Goal: Task Accomplishment & Management: Use online tool/utility

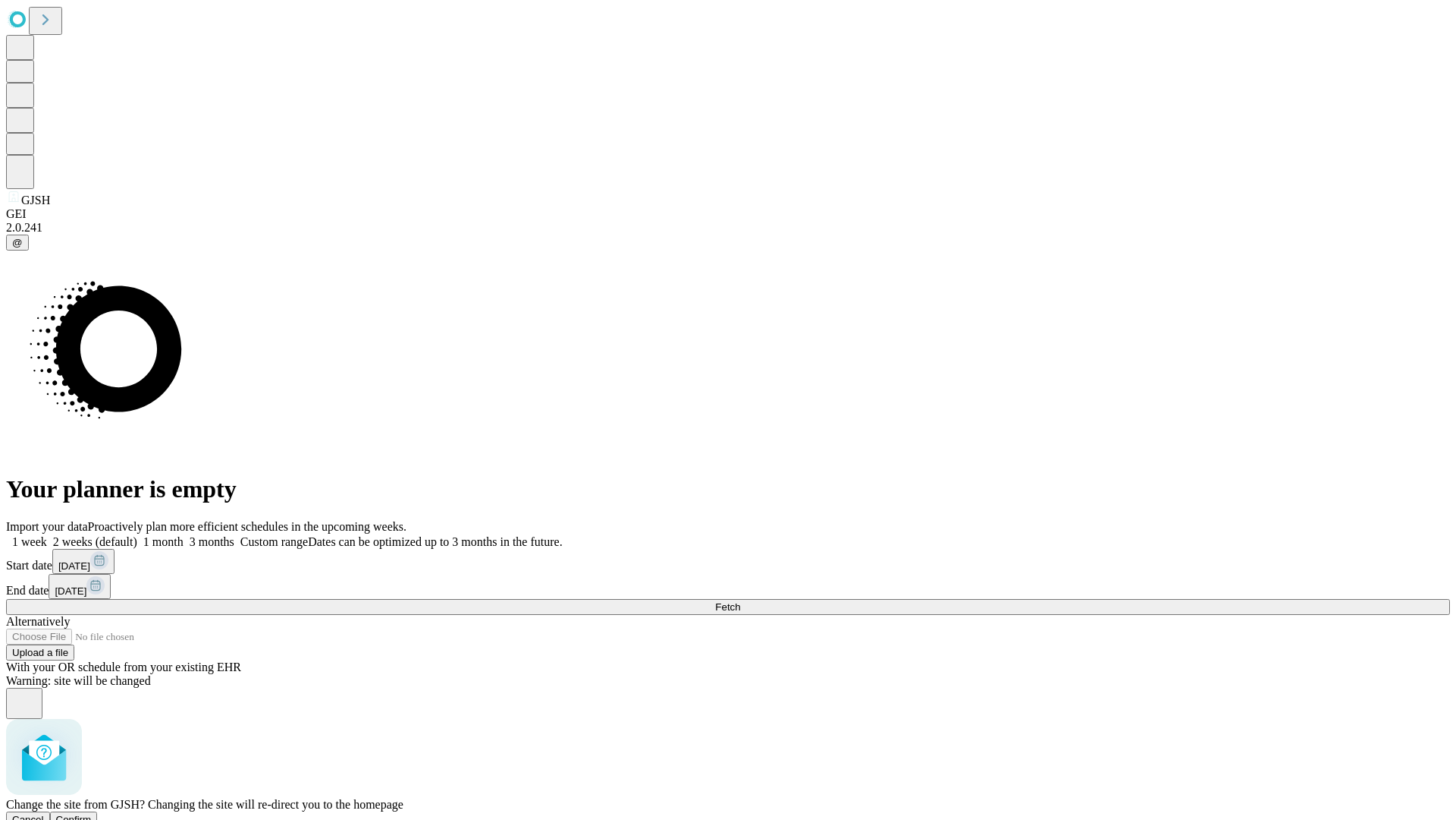
click at [92, 814] on span "Confirm" at bounding box center [74, 819] width 36 height 12
click at [183, 535] on label "1 month" at bounding box center [160, 541] width 46 height 13
click at [741, 601] on span "Fetch" at bounding box center [728, 606] width 25 height 12
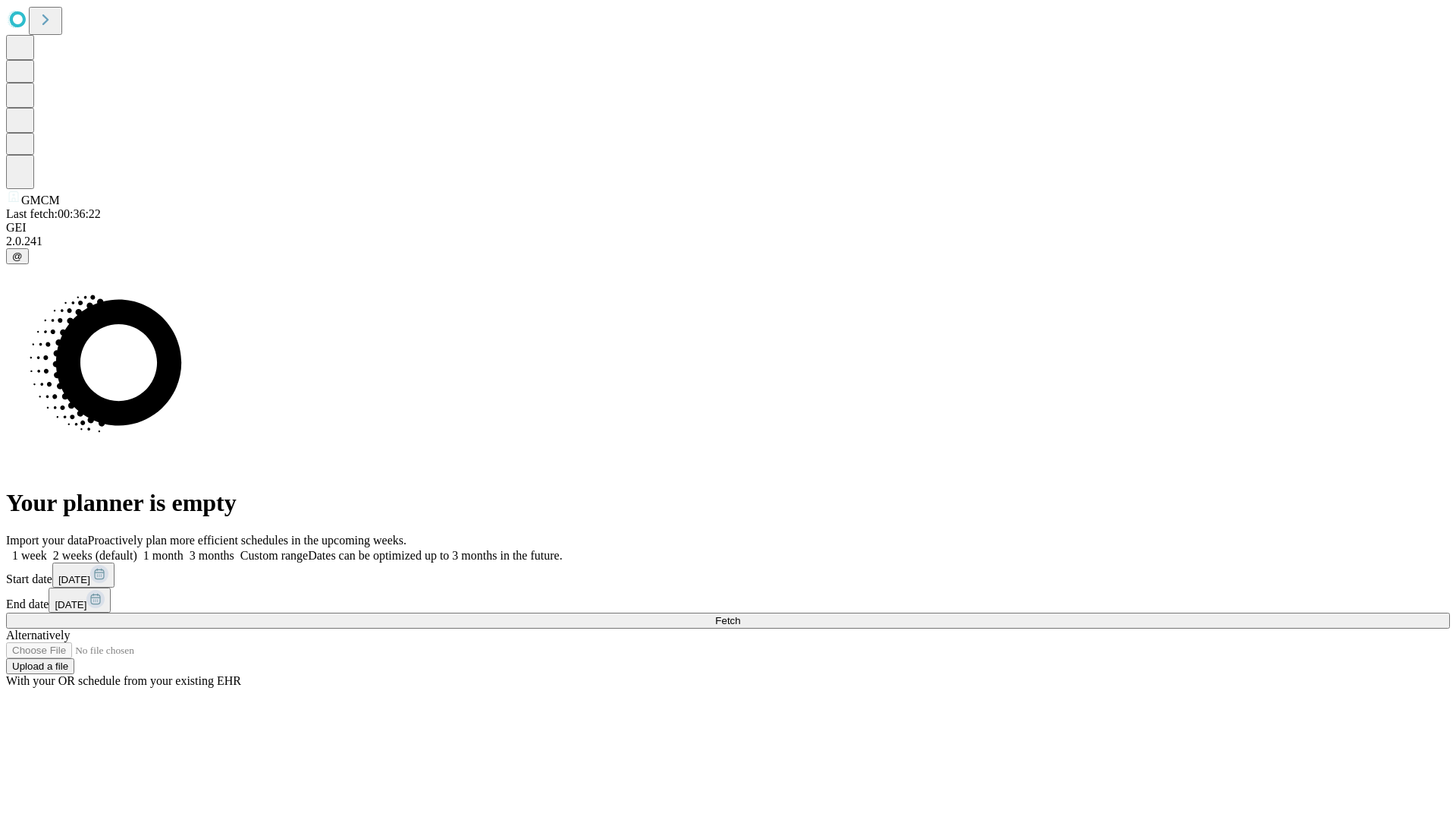
click at [183, 548] on label "1 month" at bounding box center [160, 555] width 46 height 13
click at [741, 615] on span "Fetch" at bounding box center [728, 620] width 25 height 12
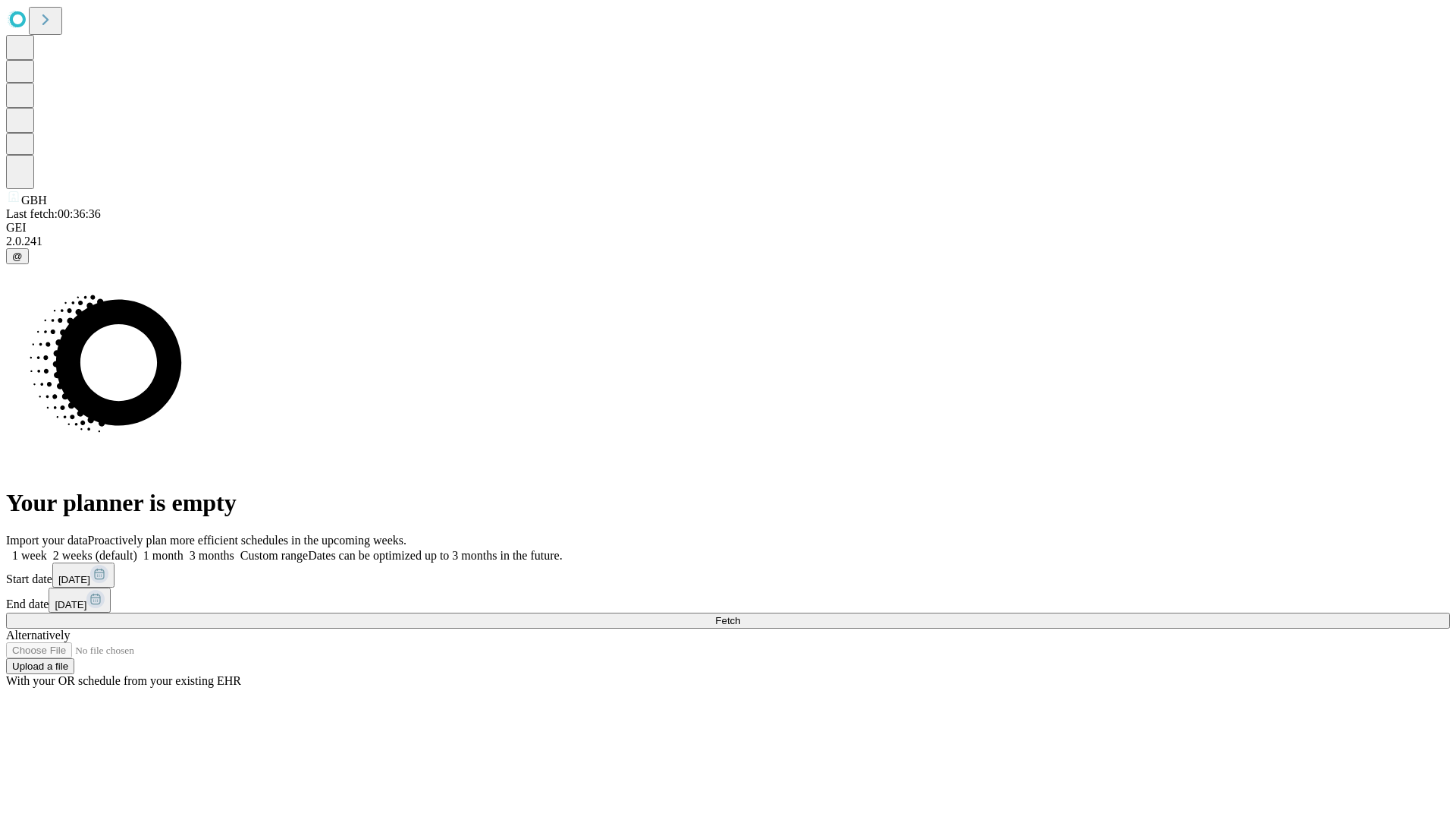
click at [183, 548] on label "1 month" at bounding box center [160, 555] width 46 height 13
click at [741, 615] on span "Fetch" at bounding box center [728, 620] width 25 height 12
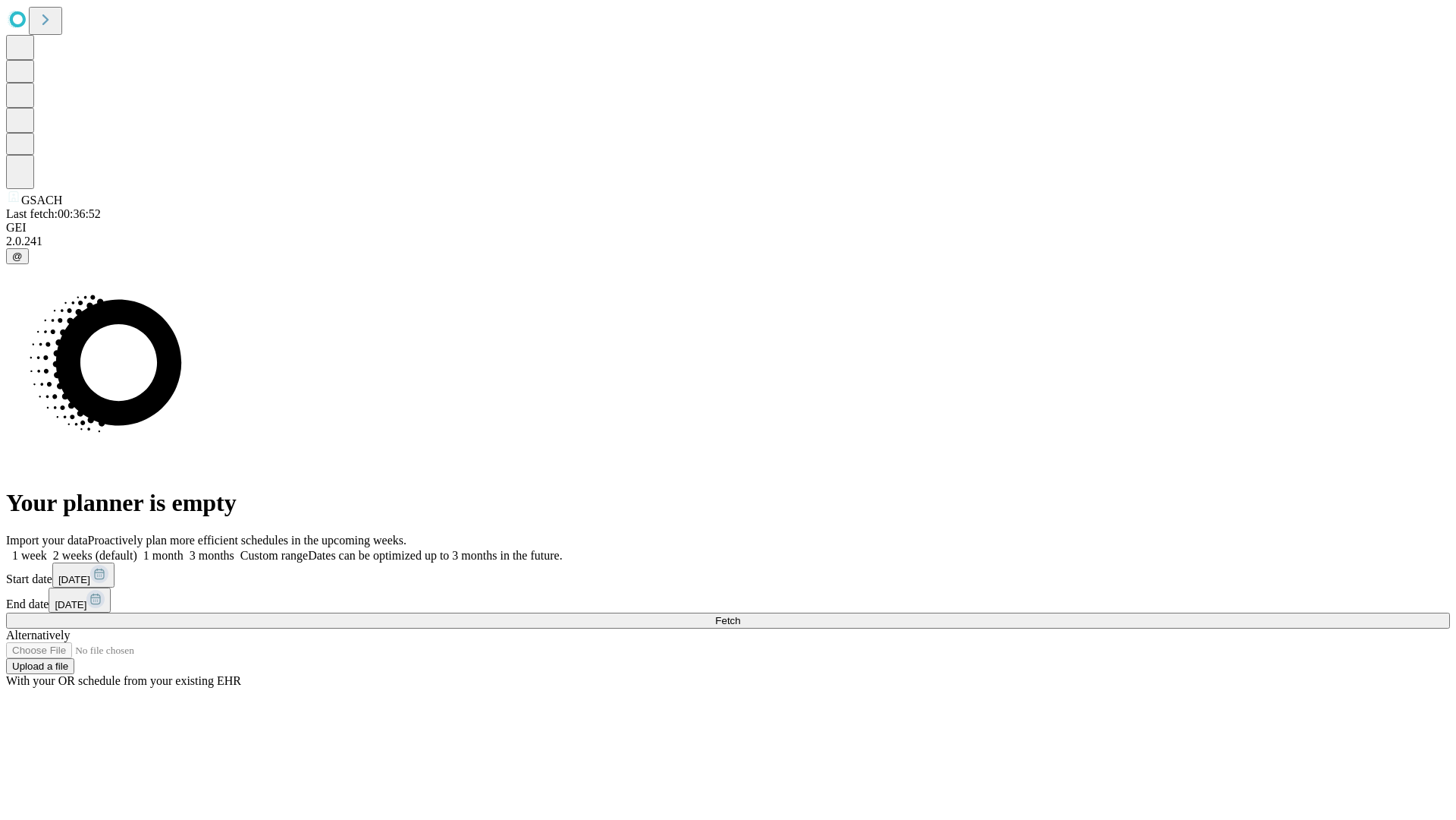
click at [741, 615] on span "Fetch" at bounding box center [728, 620] width 25 height 12
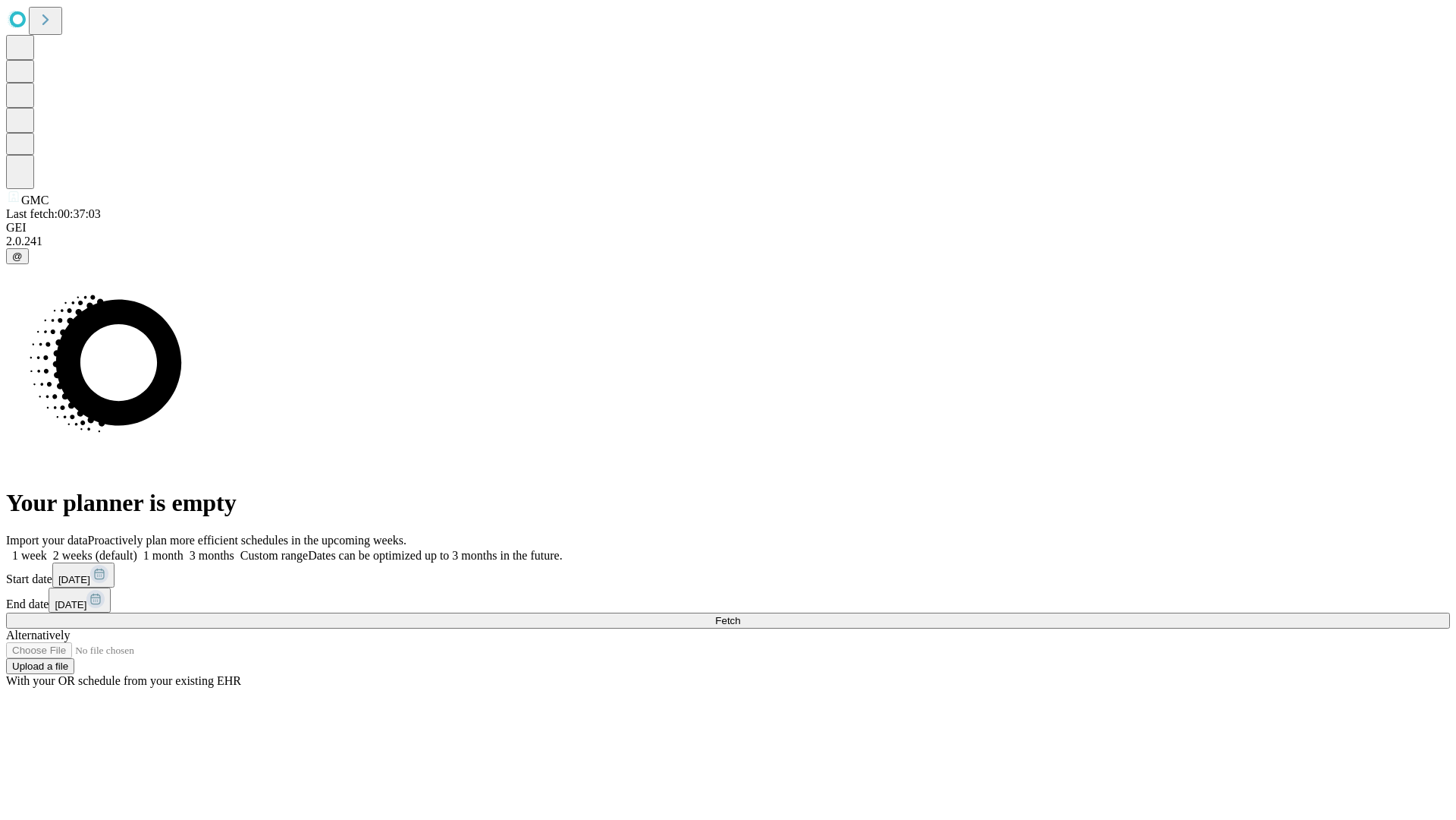
click at [183, 548] on label "1 month" at bounding box center [160, 555] width 46 height 13
click at [741, 615] on span "Fetch" at bounding box center [728, 620] width 25 height 12
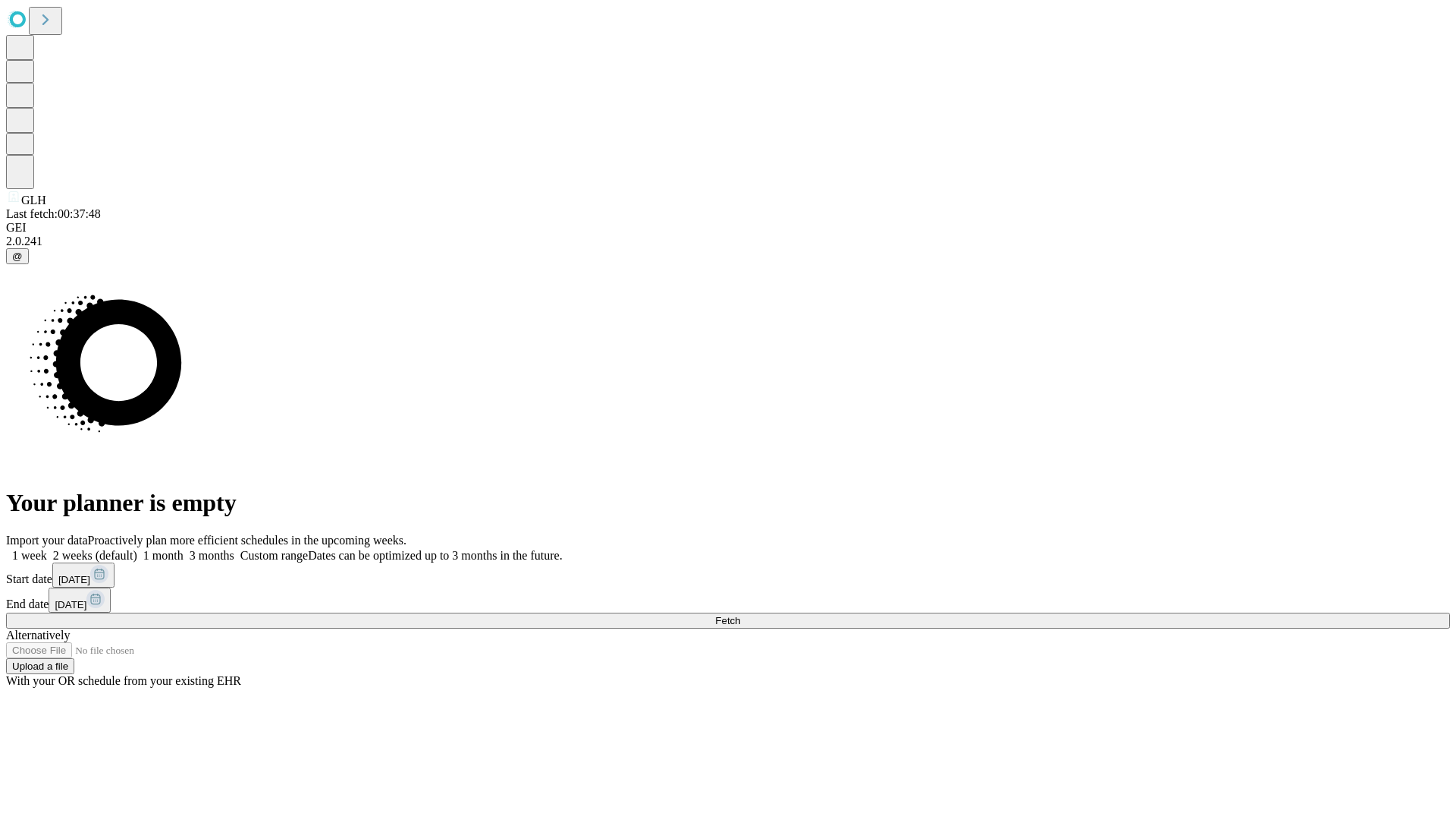
click at [741, 615] on span "Fetch" at bounding box center [728, 620] width 25 height 12
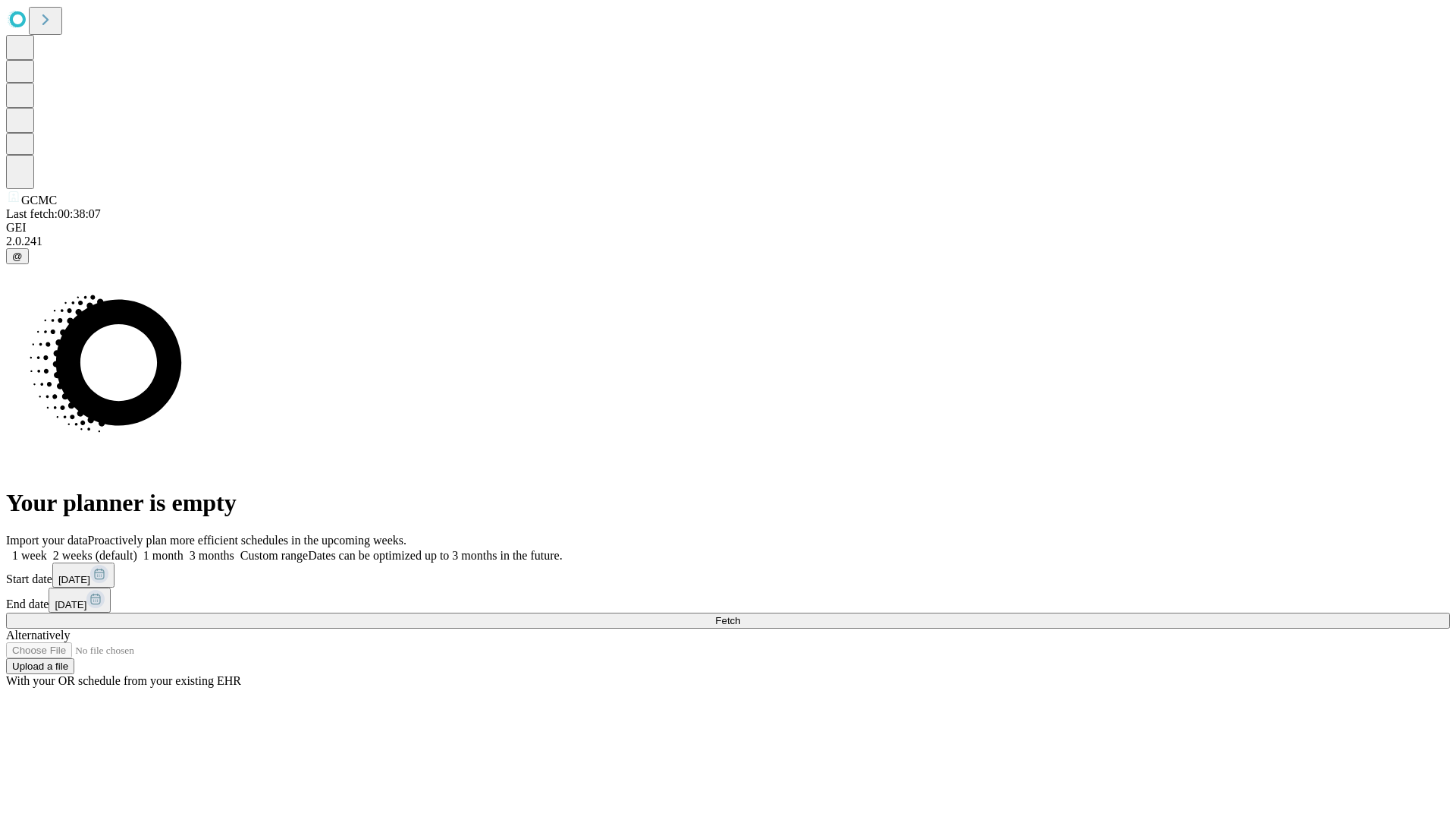
click at [183, 548] on label "1 month" at bounding box center [160, 555] width 46 height 13
click at [741, 615] on span "Fetch" at bounding box center [728, 620] width 25 height 12
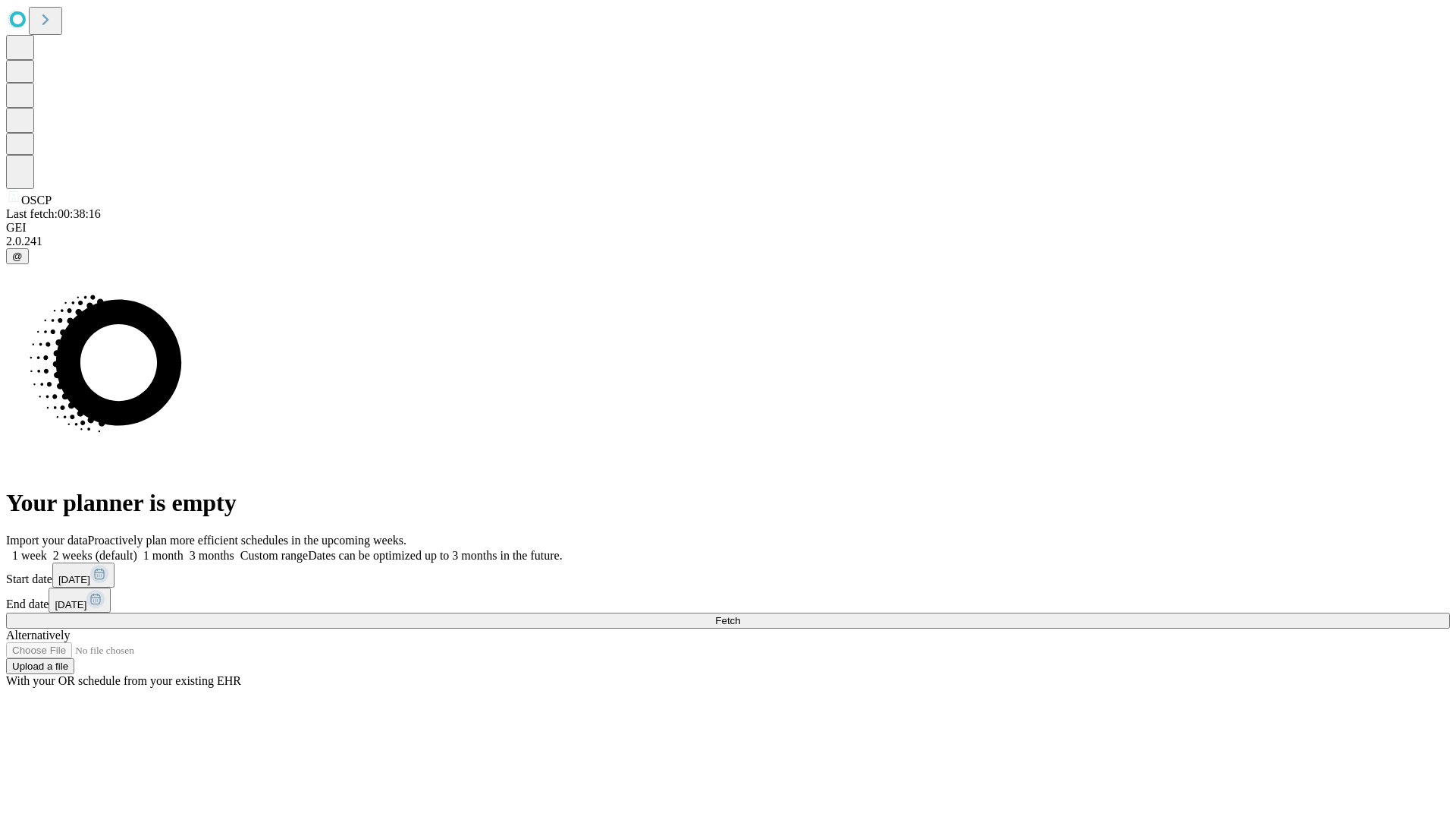
click at [741, 615] on span "Fetch" at bounding box center [728, 620] width 25 height 12
